Goal: Check status: Check status

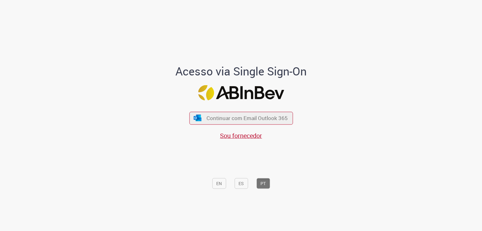
drag, startPoint x: 207, startPoint y: 116, endPoint x: 207, endPoint y: 81, distance: 34.5
click at [208, 116] on span "Continuar com Email Outlook 365" at bounding box center [247, 117] width 81 height 7
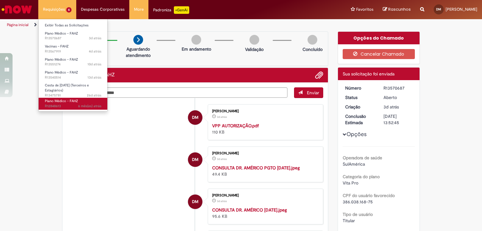
click at [53, 100] on span "Plano Médico - FAHZ" at bounding box center [61, 101] width 33 height 5
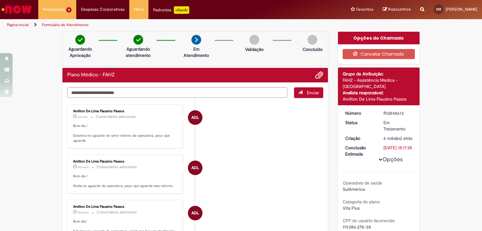
scroll to position [25, 0]
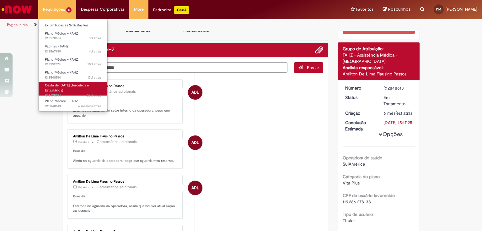
click at [62, 88] on link "Cesta de [DATE] (Terceiros e Estagiários) 26d atrás 26 dias atrás R13475781" at bounding box center [73, 89] width 69 height 14
